Goal: Information Seeking & Learning: Learn about a topic

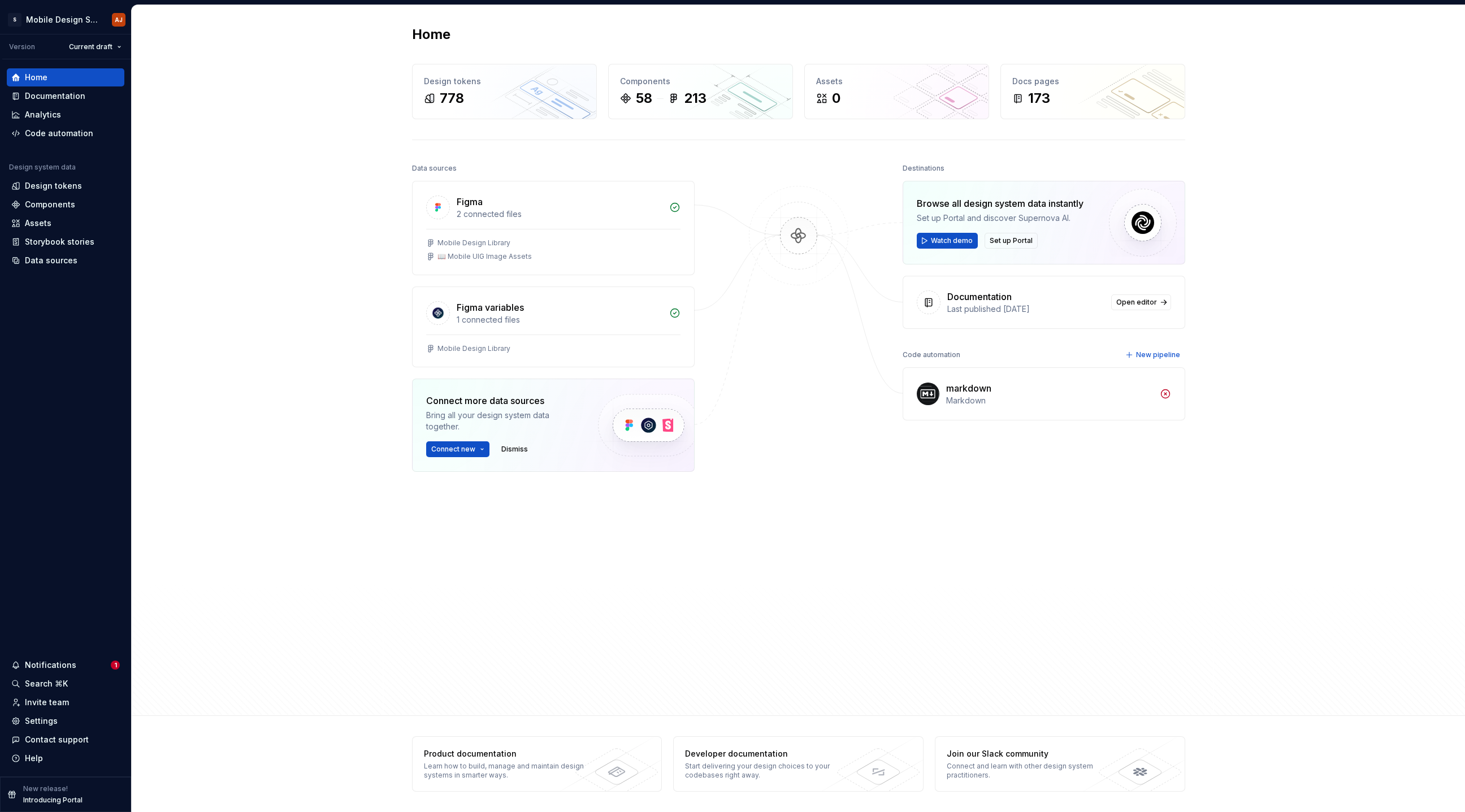
click at [267, 268] on div "Home Design tokens 778 Components 58 213 Assets 0 Docs pages 173 Data sources F…" at bounding box center [798, 360] width 1334 height 711
click at [65, 205] on div "Components" at bounding box center [50, 205] width 51 height 11
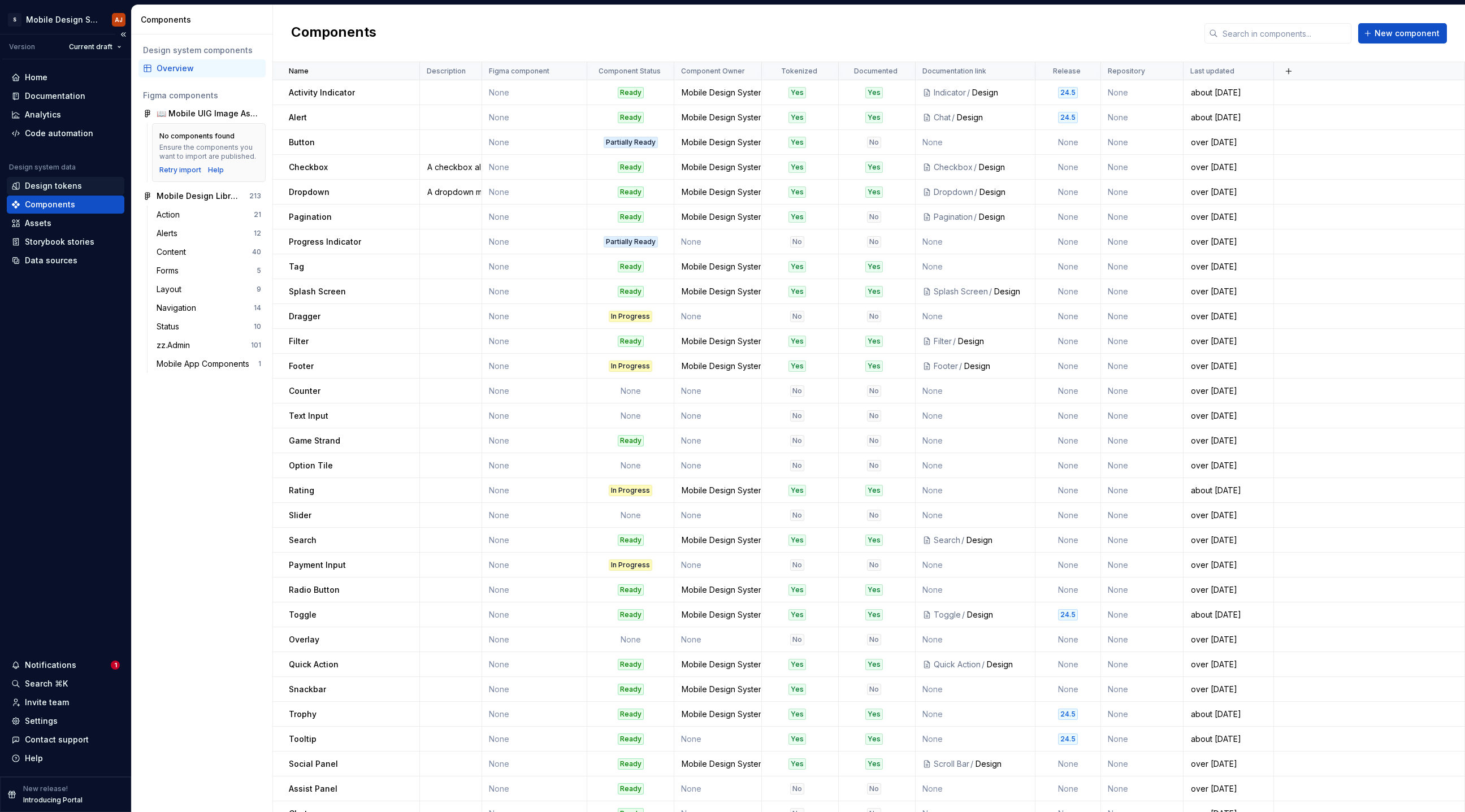
click at [79, 180] on div "Design tokens" at bounding box center [66, 186] width 109 height 11
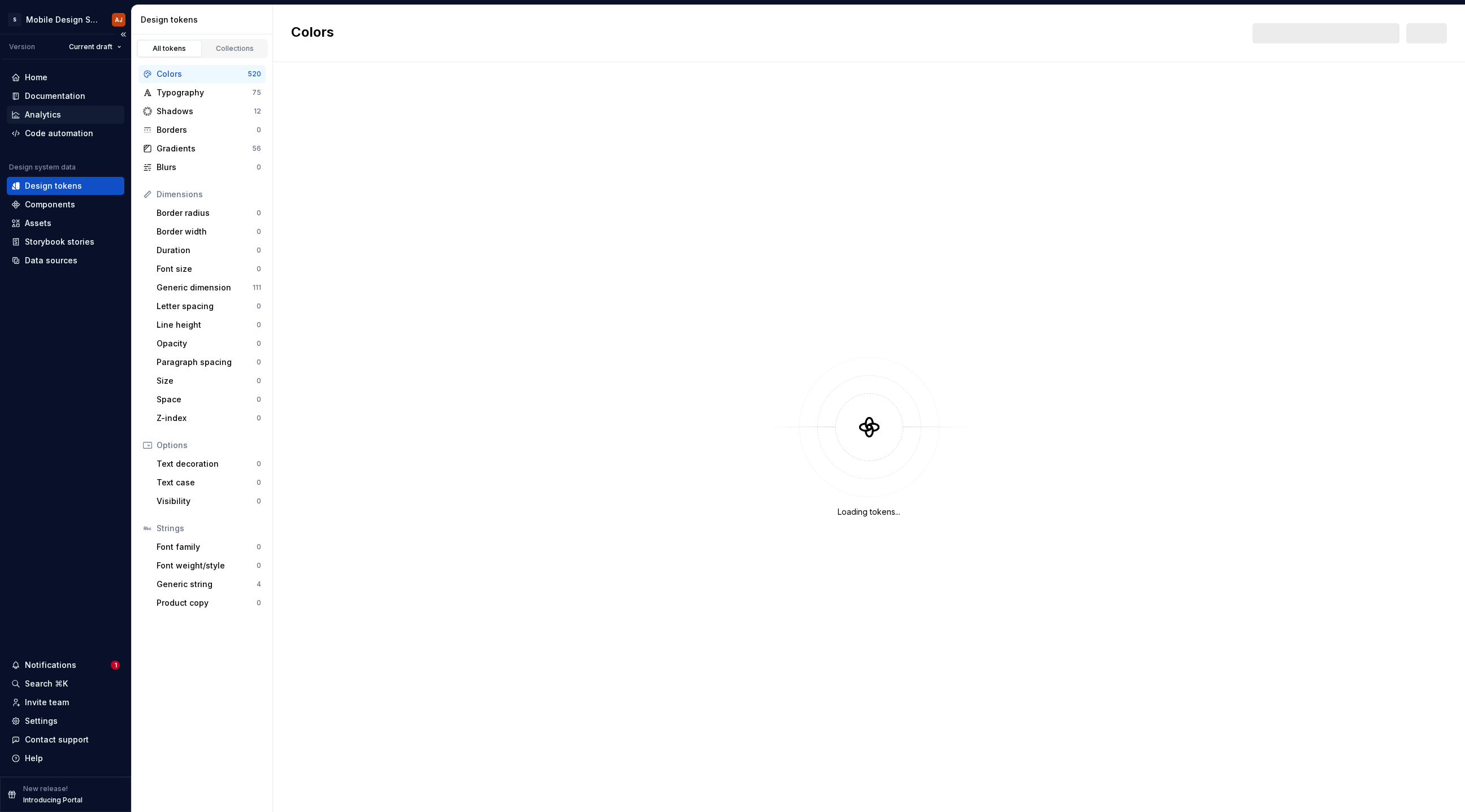
click at [71, 115] on div "Analytics" at bounding box center [66, 115] width 109 height 11
click at [78, 87] on div "Documentation" at bounding box center [65, 96] width 117 height 18
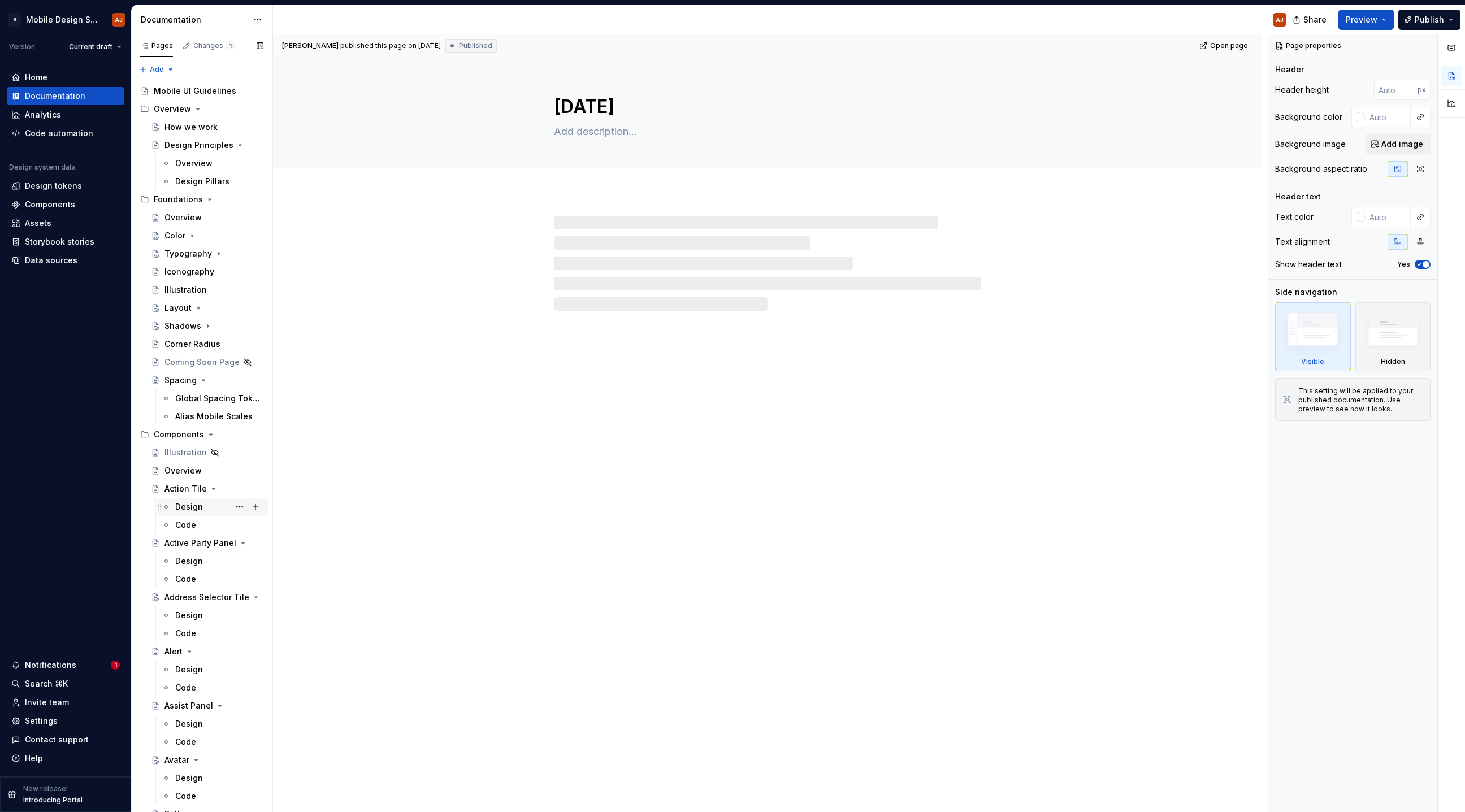
click at [193, 498] on div "Design" at bounding box center [220, 506] width 88 height 16
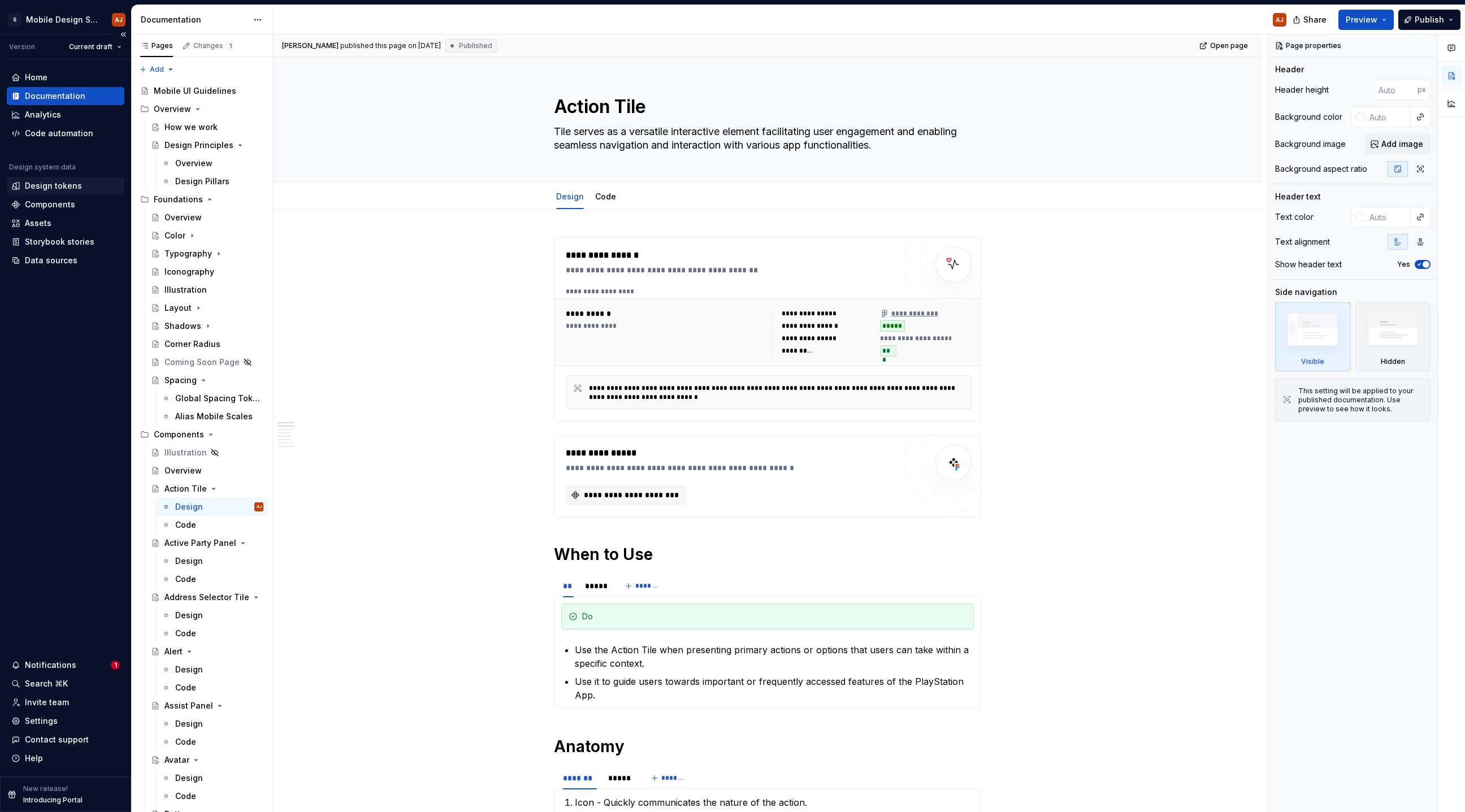
click at [80, 192] on div "Design tokens" at bounding box center [65, 185] width 117 height 18
type textarea "*"
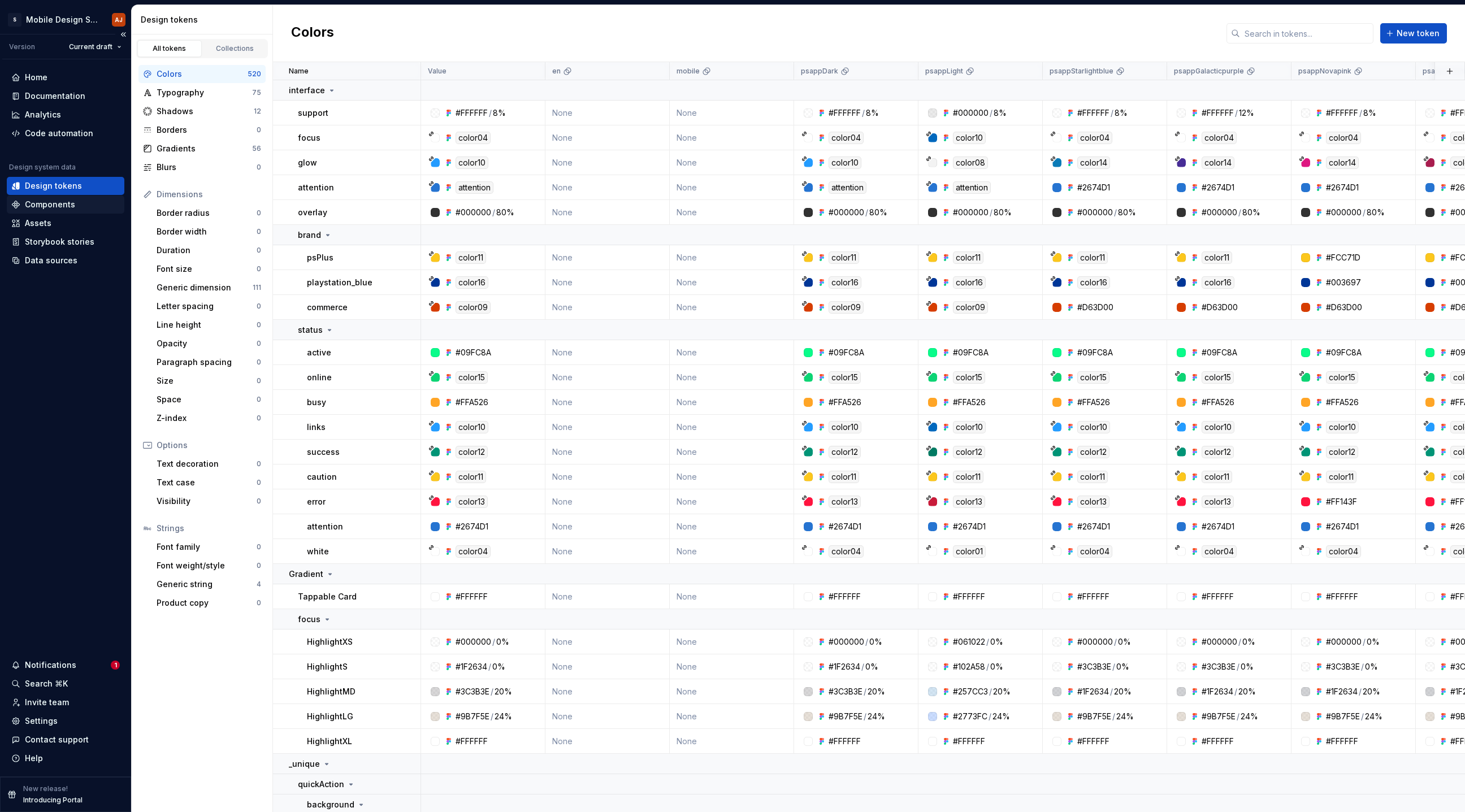
click at [83, 205] on div "Components" at bounding box center [66, 205] width 109 height 11
